Goal: Navigation & Orientation: Find specific page/section

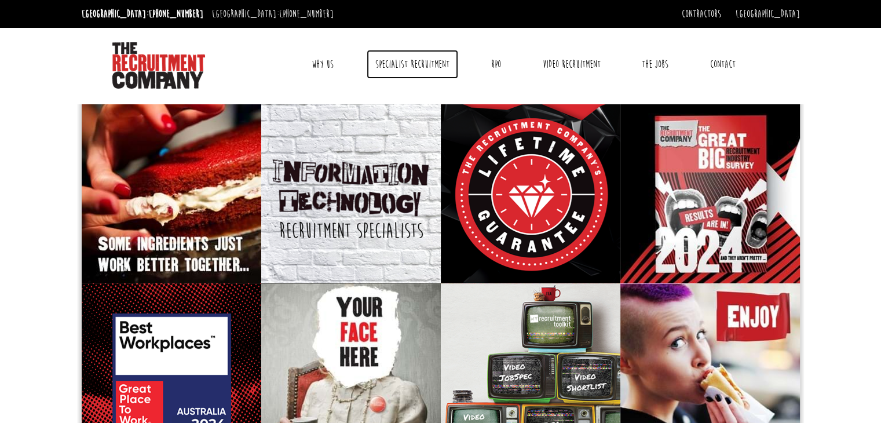
click at [445, 63] on link "Specialist Recruitment" at bounding box center [413, 64] width 92 height 29
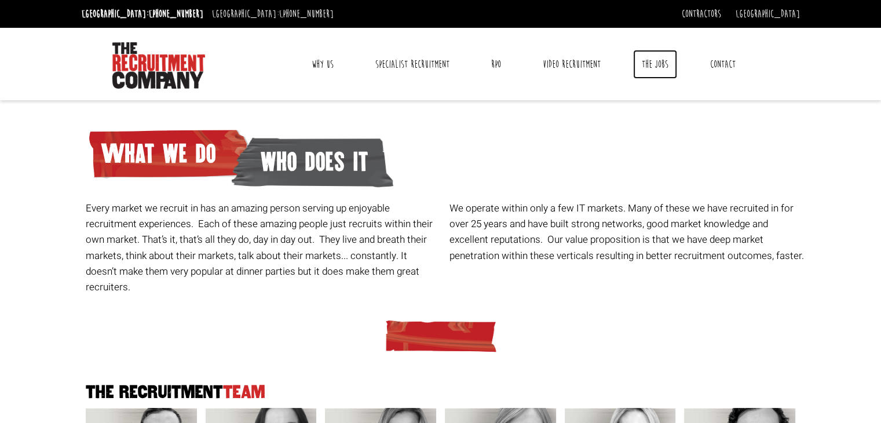
click at [672, 61] on link "The Jobs" at bounding box center [655, 64] width 44 height 29
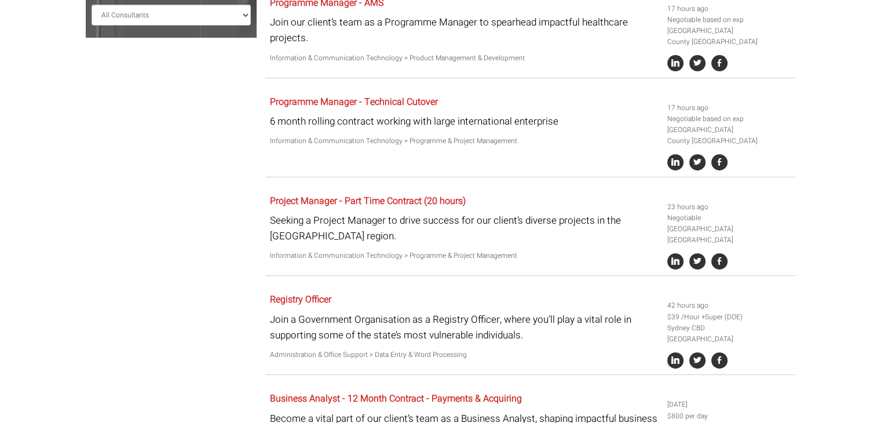
scroll to position [463, 0]
